Goal: Communication & Community: Share content

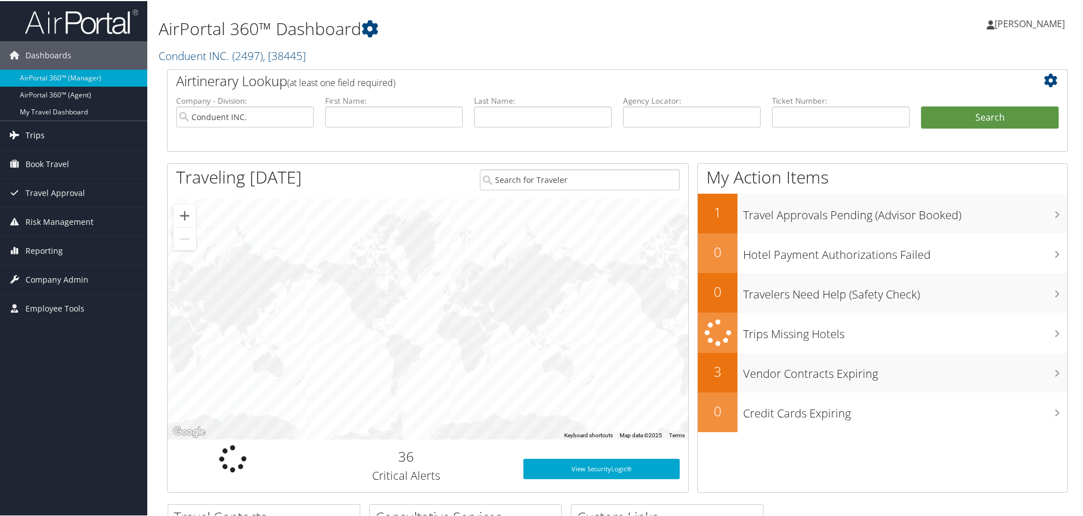
click at [48, 138] on link "Trips" at bounding box center [73, 134] width 147 height 28
click at [648, 114] on input "text" at bounding box center [692, 115] width 138 height 21
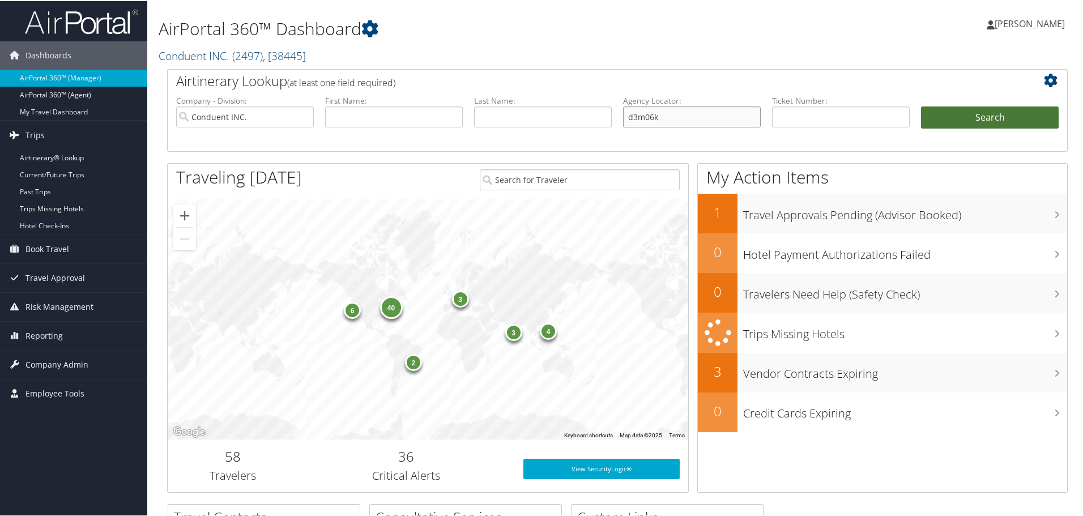
type input "d3m06k"
click at [981, 121] on button "Search" at bounding box center [990, 116] width 138 height 23
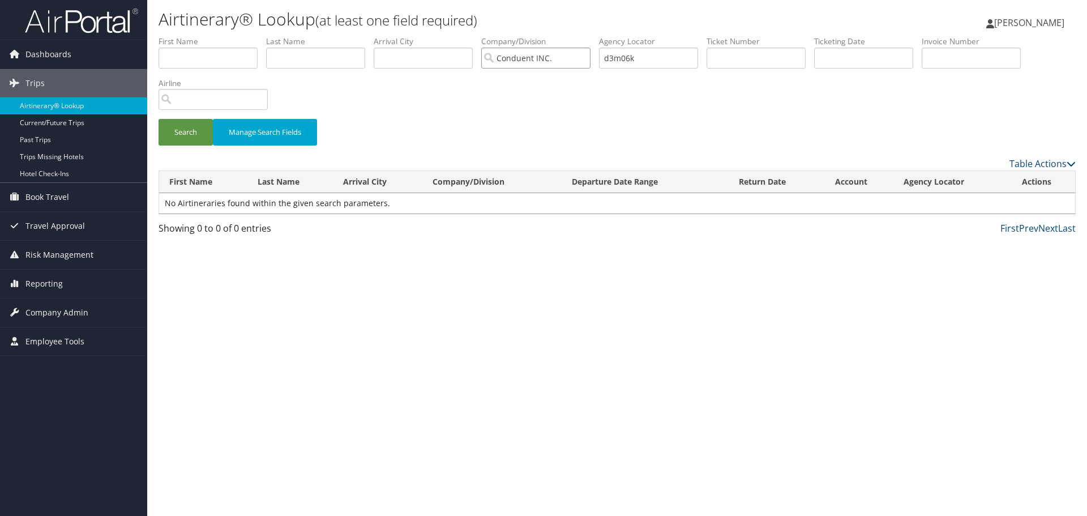
click at [588, 59] on input "Conduent INC." at bounding box center [535, 58] width 109 height 21
click at [182, 135] on button "Search" at bounding box center [186, 132] width 54 height 27
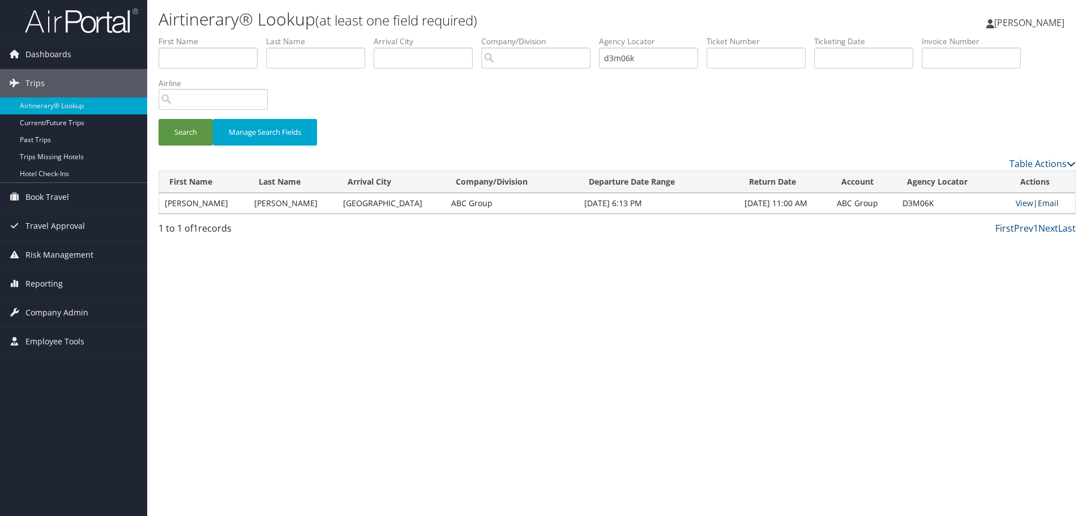
click at [1049, 204] on link "Email" at bounding box center [1048, 203] width 21 height 11
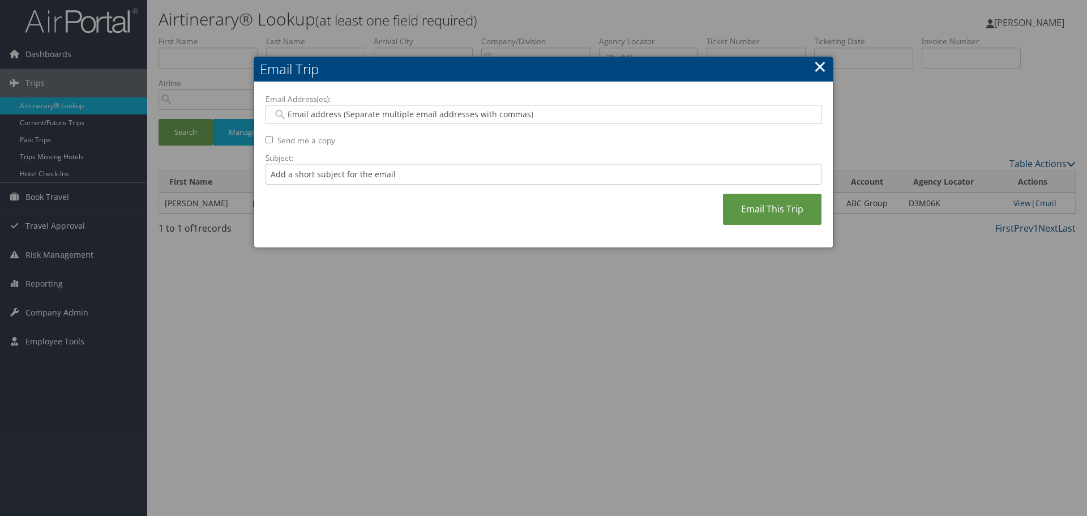
click at [308, 117] on input "Email Address(es):" at bounding box center [543, 114] width 541 height 11
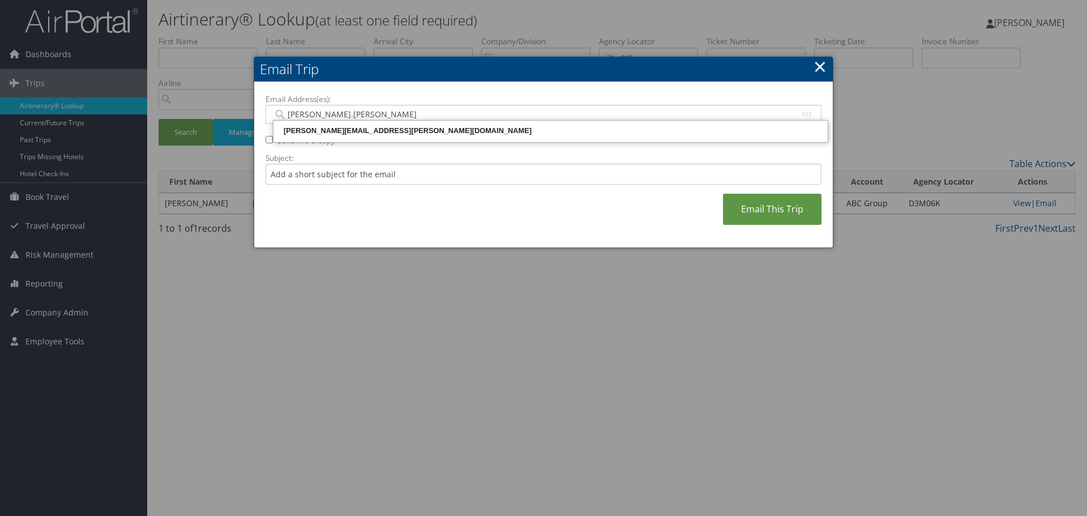
type input "anna.mitchell"
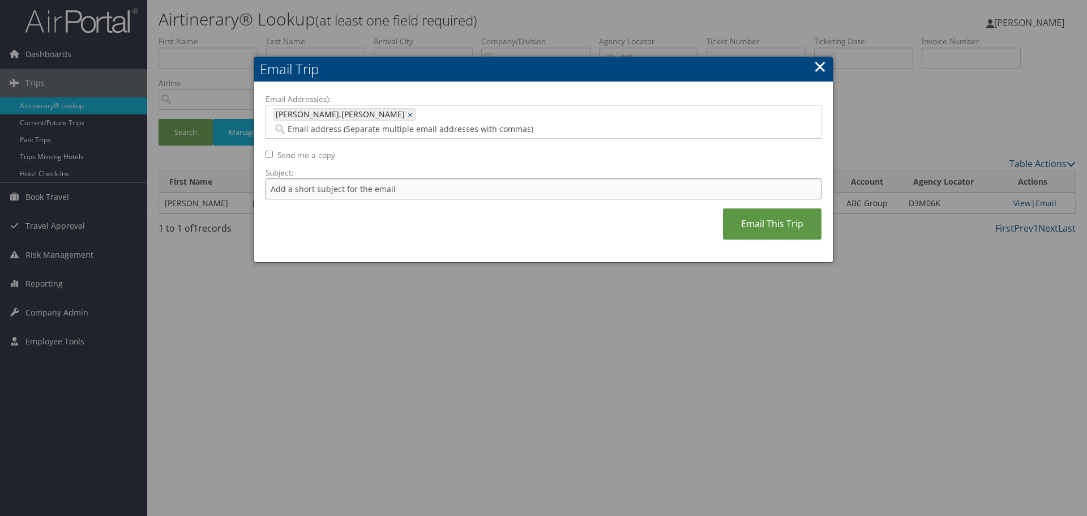
click at [284, 178] on input "Subject:" at bounding box center [544, 188] width 556 height 21
click at [348, 123] on input "Email Address(es):" at bounding box center [510, 128] width 475 height 11
click at [296, 119] on span "anna.mitchell" at bounding box center [339, 114] width 131 height 11
type input "anna.mitchell"
click at [408, 113] on link "×" at bounding box center [411, 114] width 7 height 11
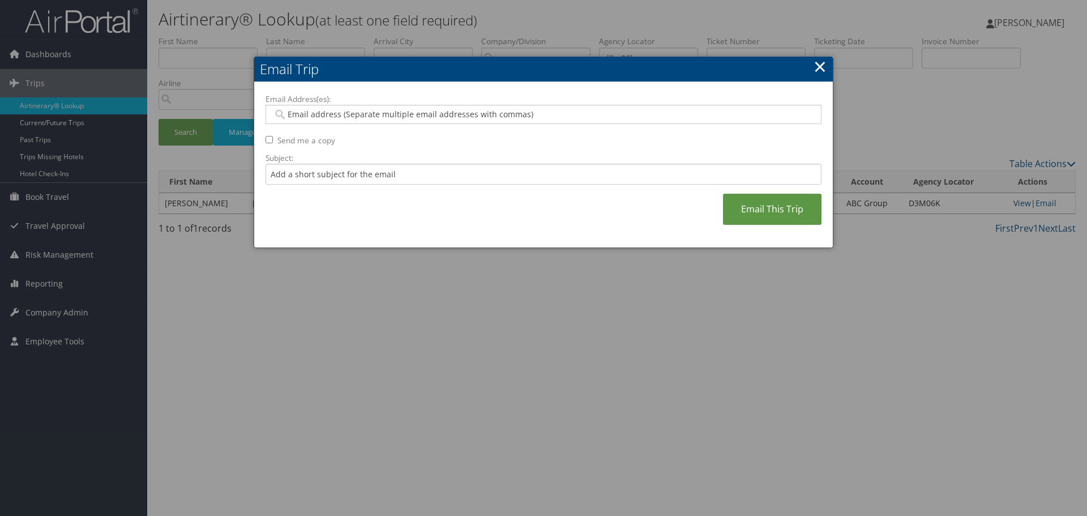
paste input "MT.AMITCHELL@TIFS.COM"
type input "MT.AMITCHELL@TIFS.COM"
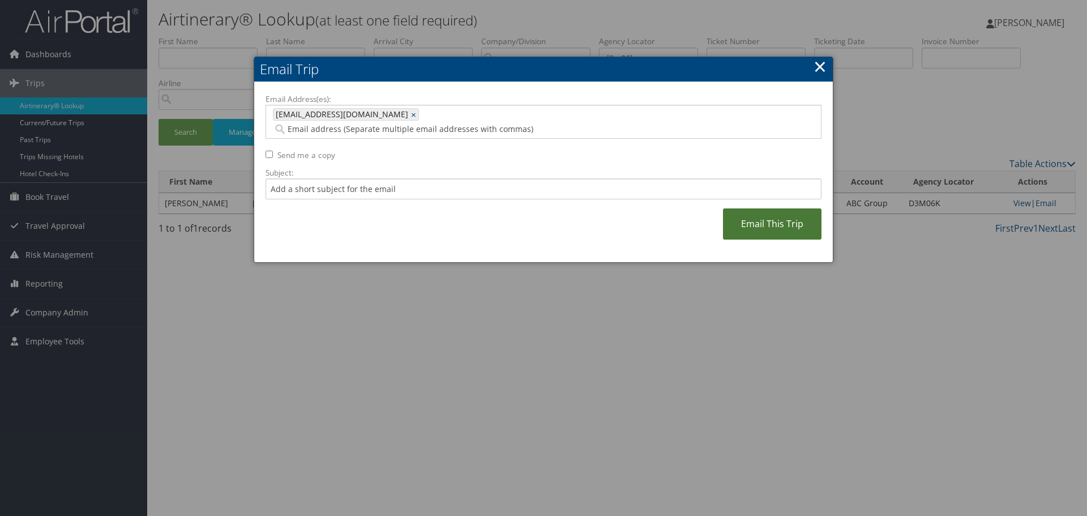
click at [762, 211] on link "Email This Trip" at bounding box center [772, 223] width 99 height 31
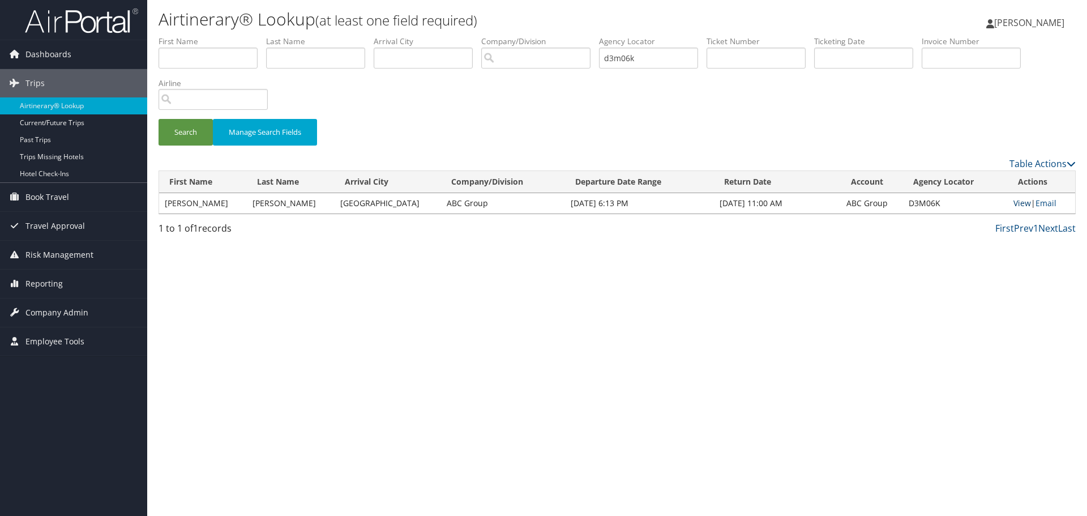
click at [1023, 205] on link "View" at bounding box center [1023, 203] width 18 height 11
